Goal: Information Seeking & Learning: Learn about a topic

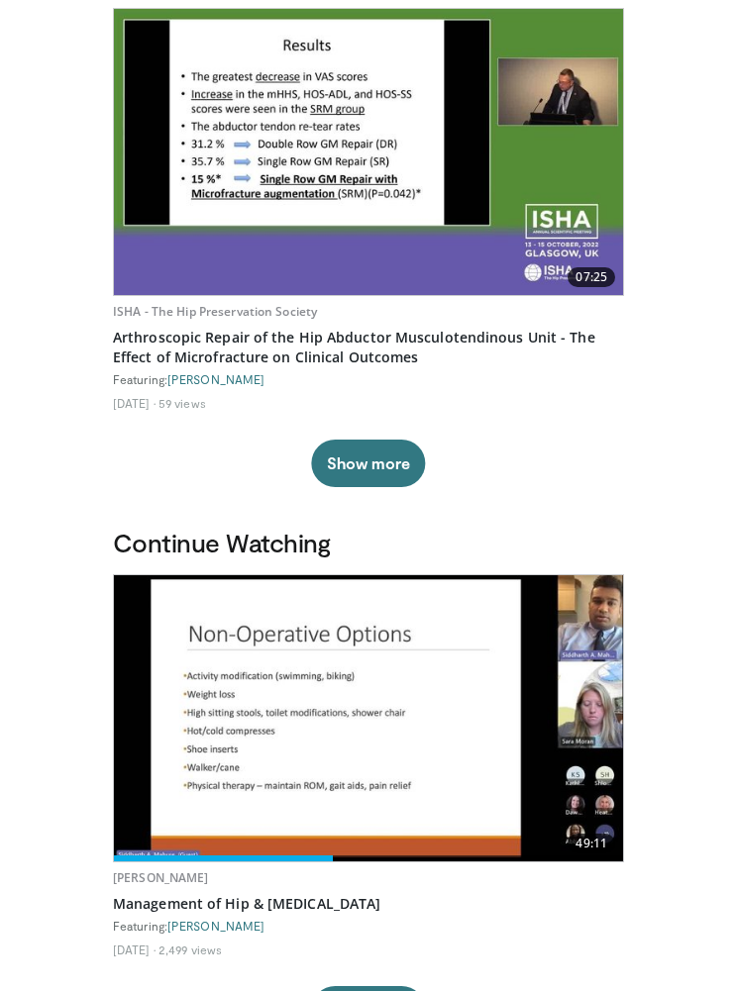
scroll to position [58, 0]
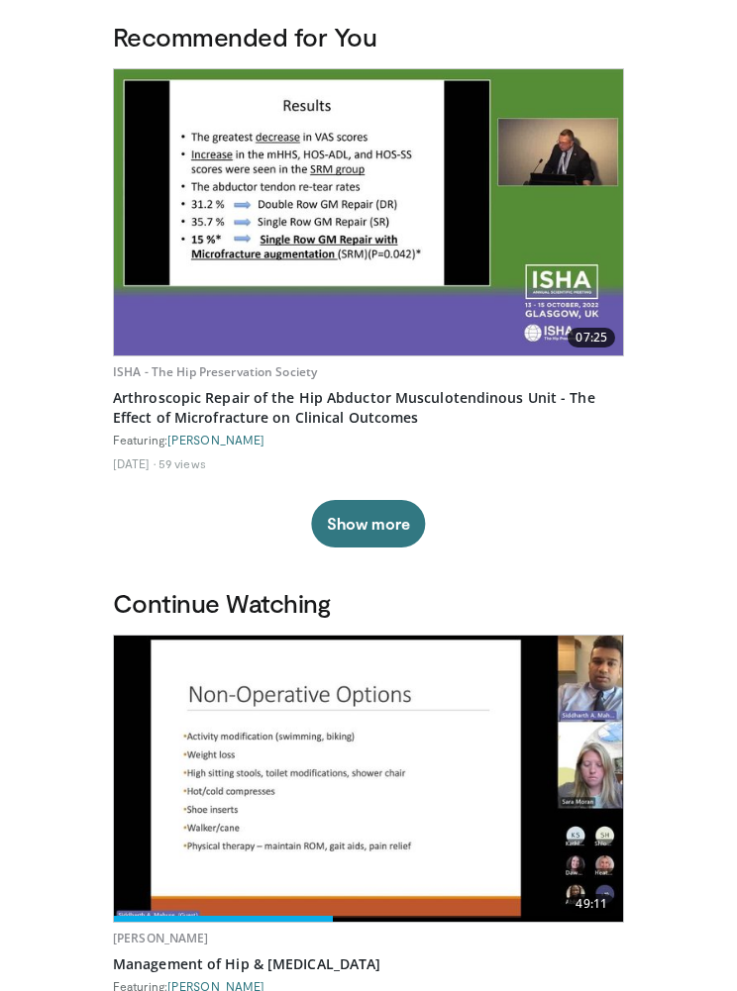
click at [417, 207] on img at bounding box center [368, 213] width 509 height 286
click at [516, 231] on img at bounding box center [368, 213] width 509 height 286
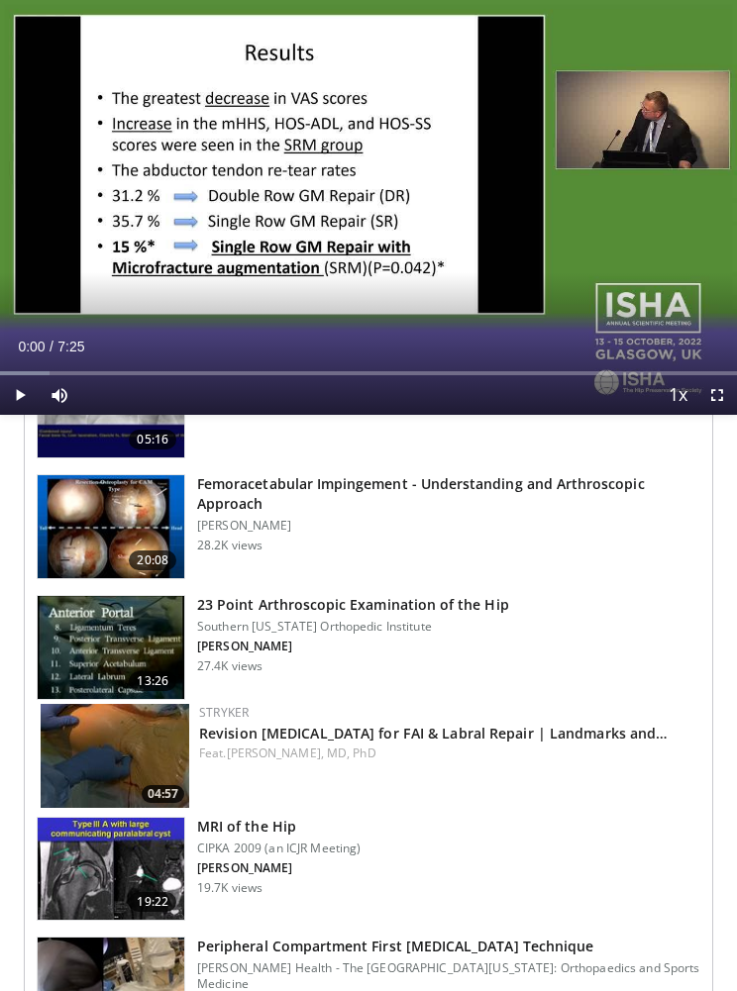
scroll to position [772, 0]
click at [112, 861] on img at bounding box center [111, 870] width 147 height 103
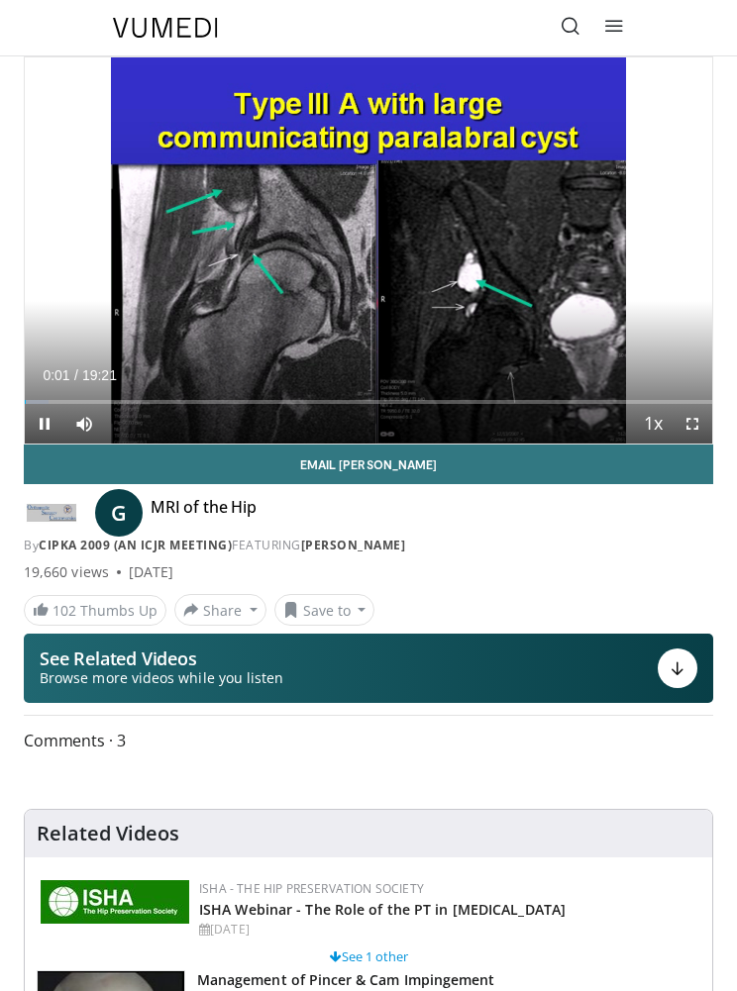
click at [313, 419] on div "Current Time 0:01 / Duration 19:21 Pause Skip Backward Skip Forward Mute Loaded…" at bounding box center [368, 424] width 687 height 40
